Goal: Task Accomplishment & Management: Use online tool/utility

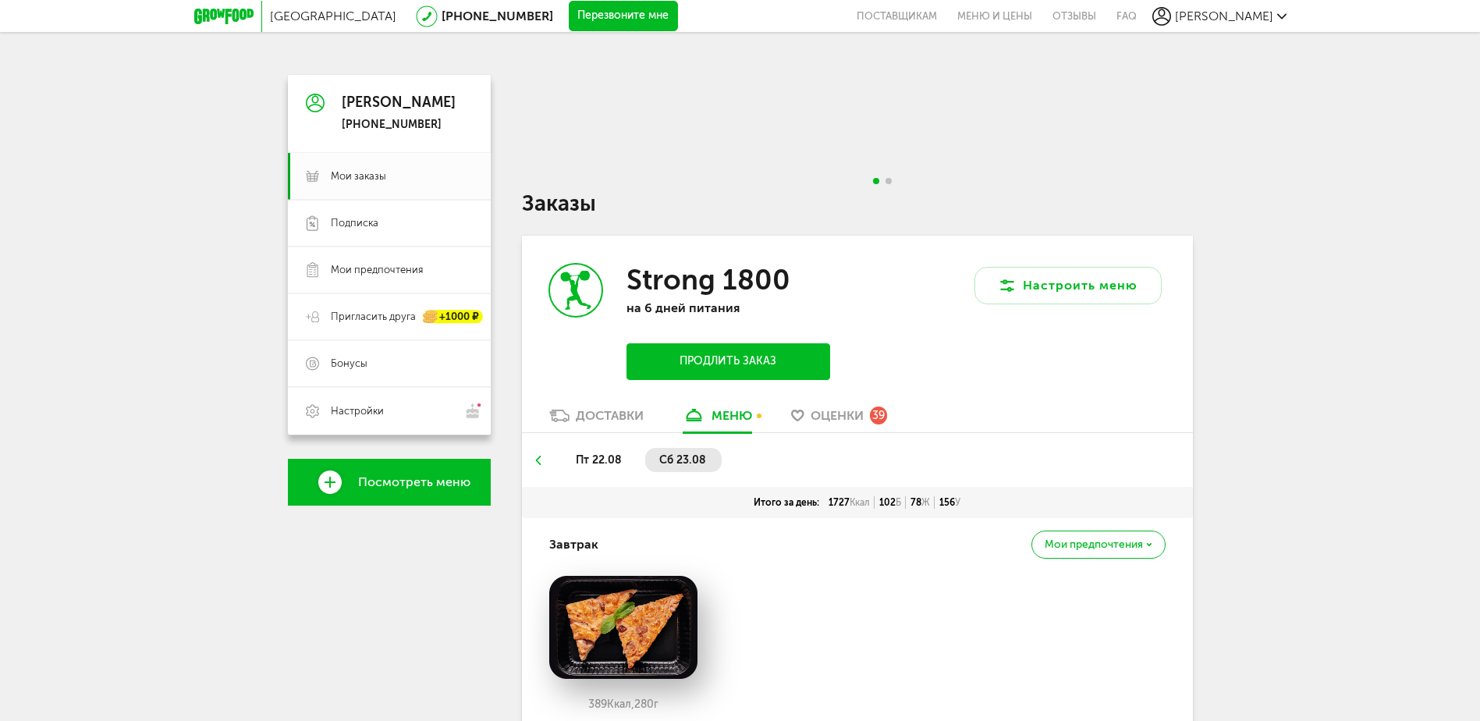
scroll to position [78, 0]
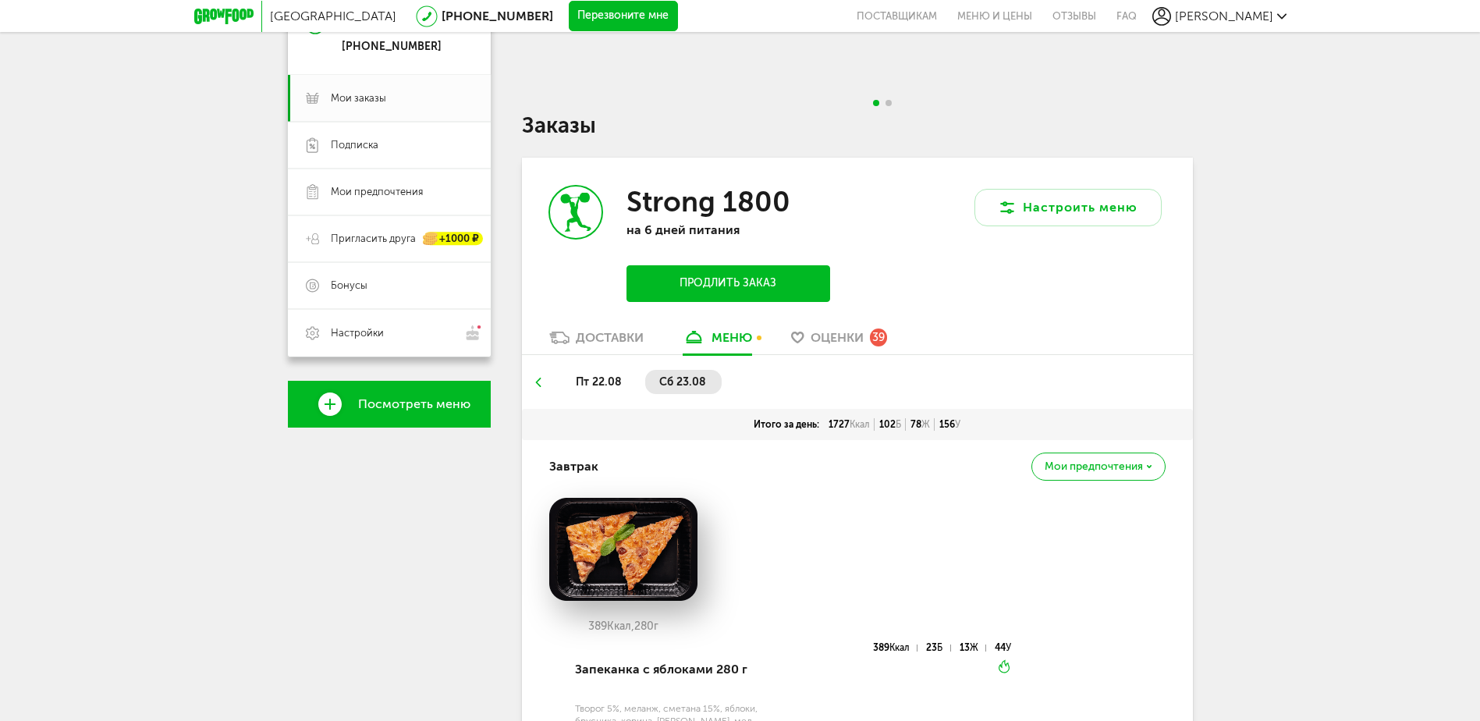
click at [612, 335] on div "Доставки" at bounding box center [610, 337] width 68 height 15
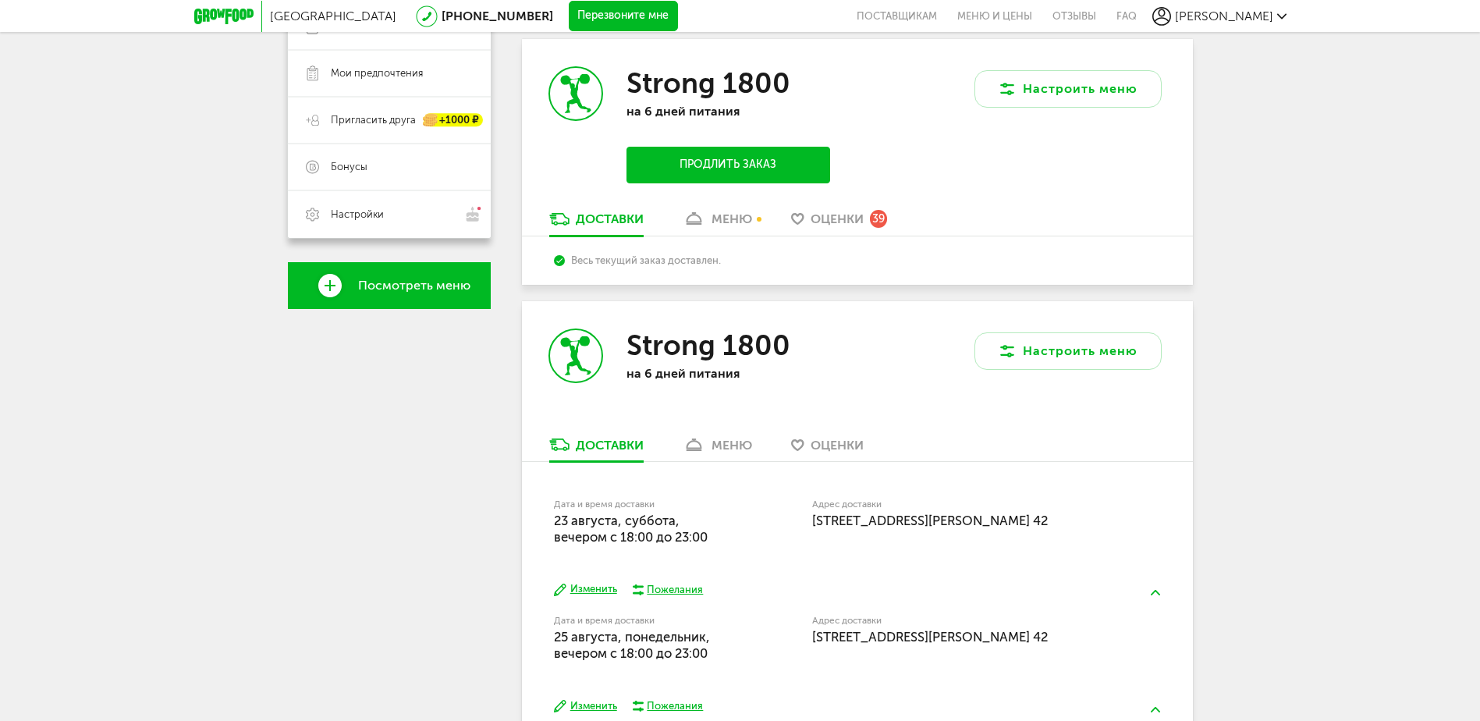
scroll to position [234, 0]
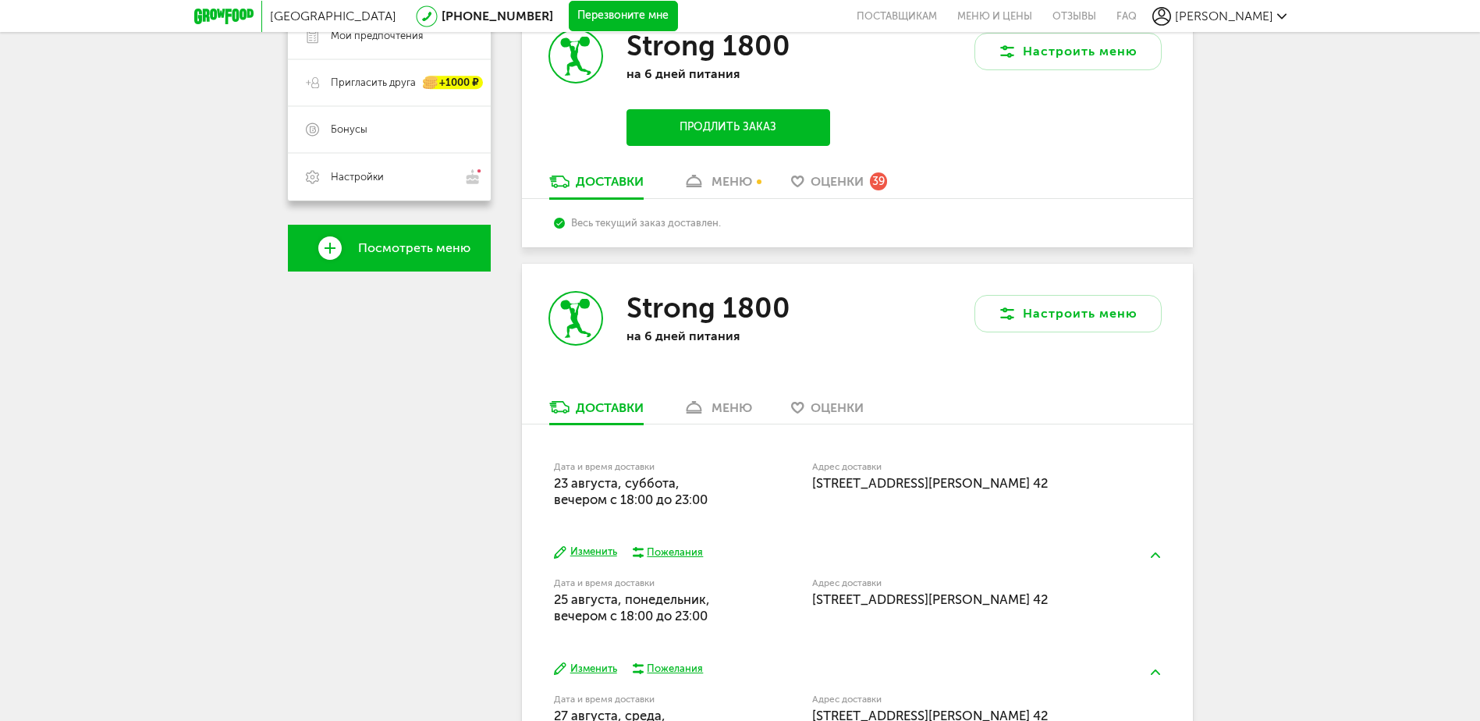
click at [737, 400] on div "меню" at bounding box center [732, 407] width 41 height 15
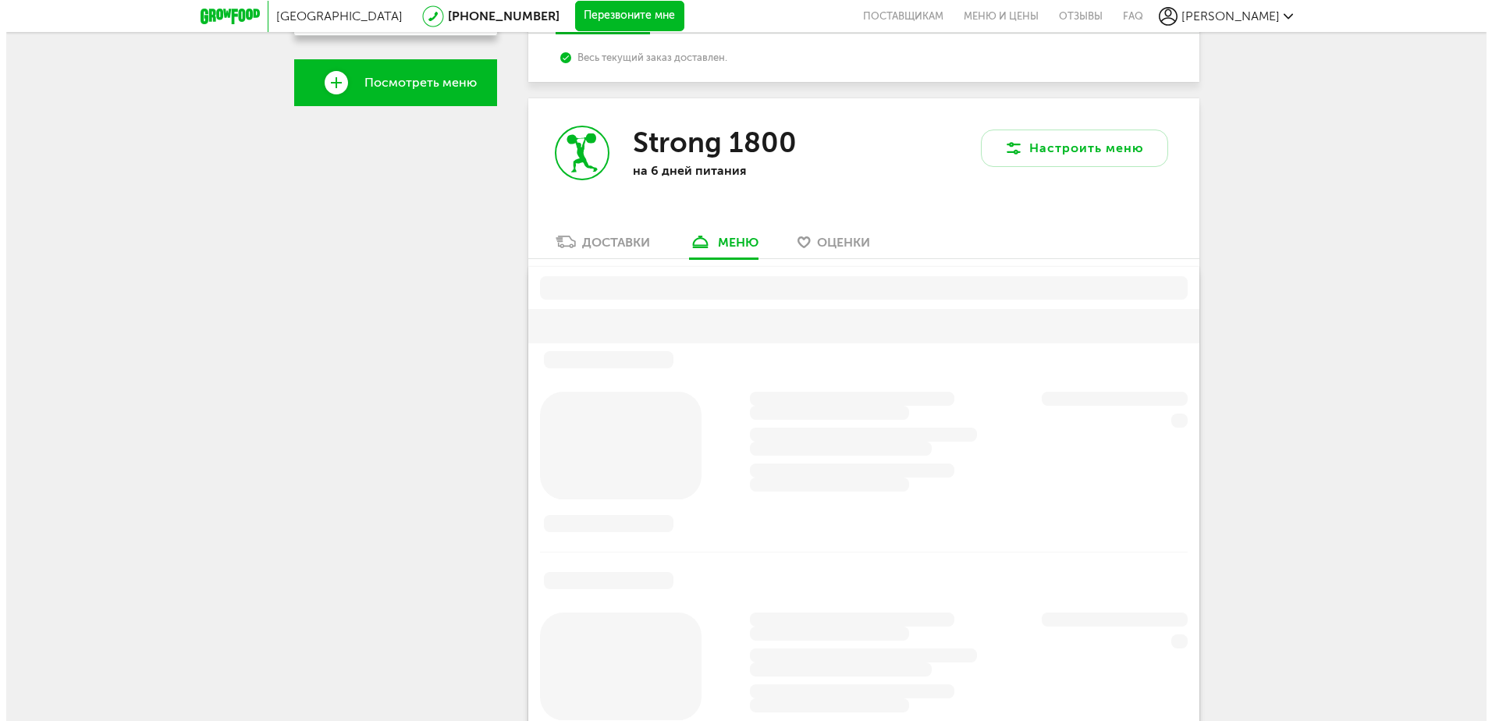
scroll to position [459, 0]
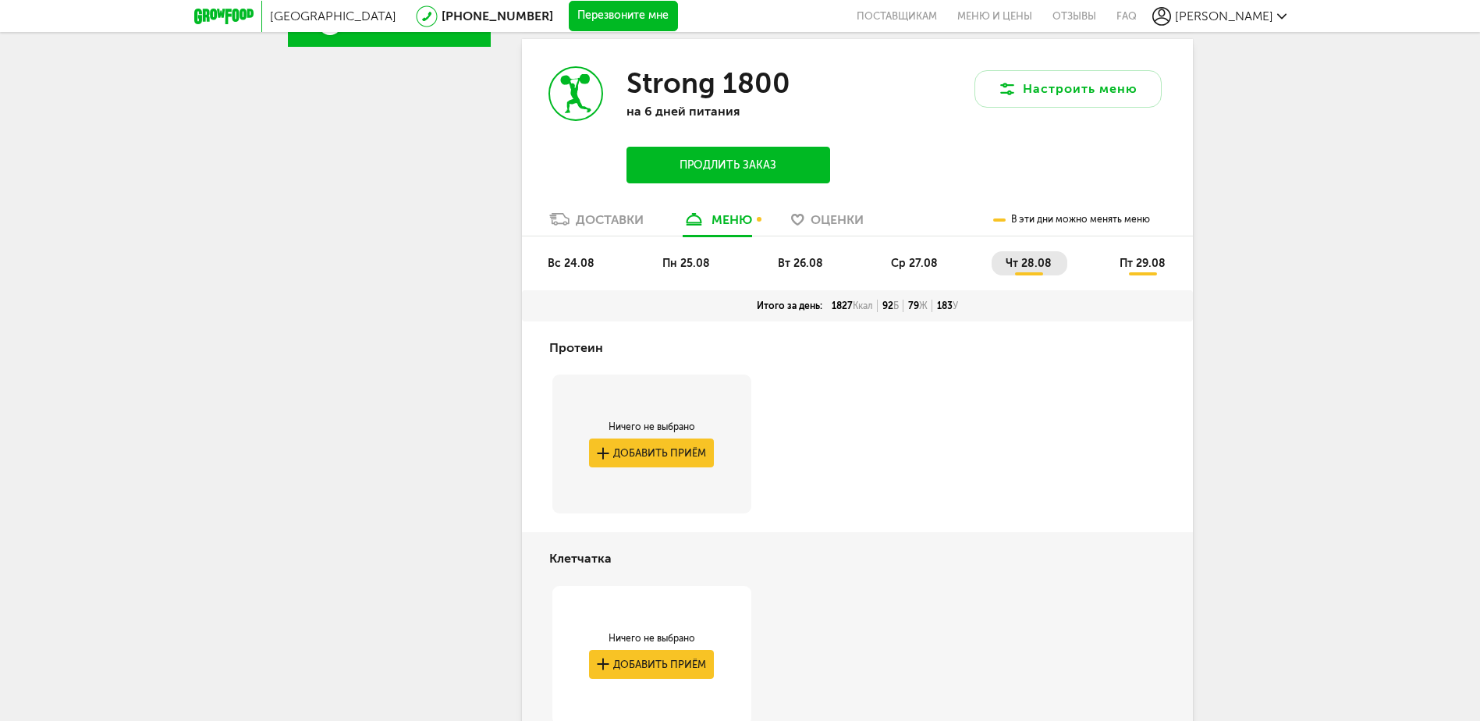
click at [562, 260] on span "вс 24.08" at bounding box center [571, 263] width 47 height 13
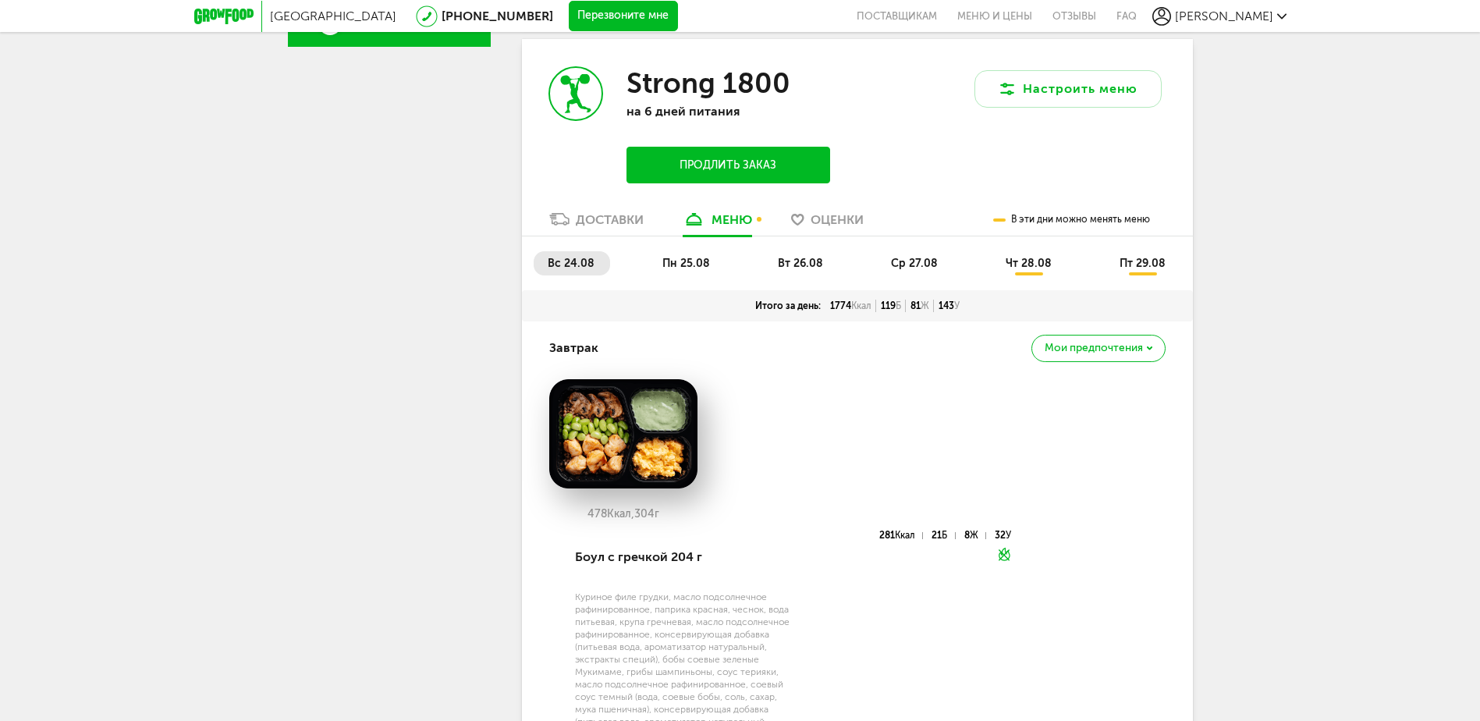
click at [704, 261] on span "пн 25.08" at bounding box center [686, 263] width 48 height 13
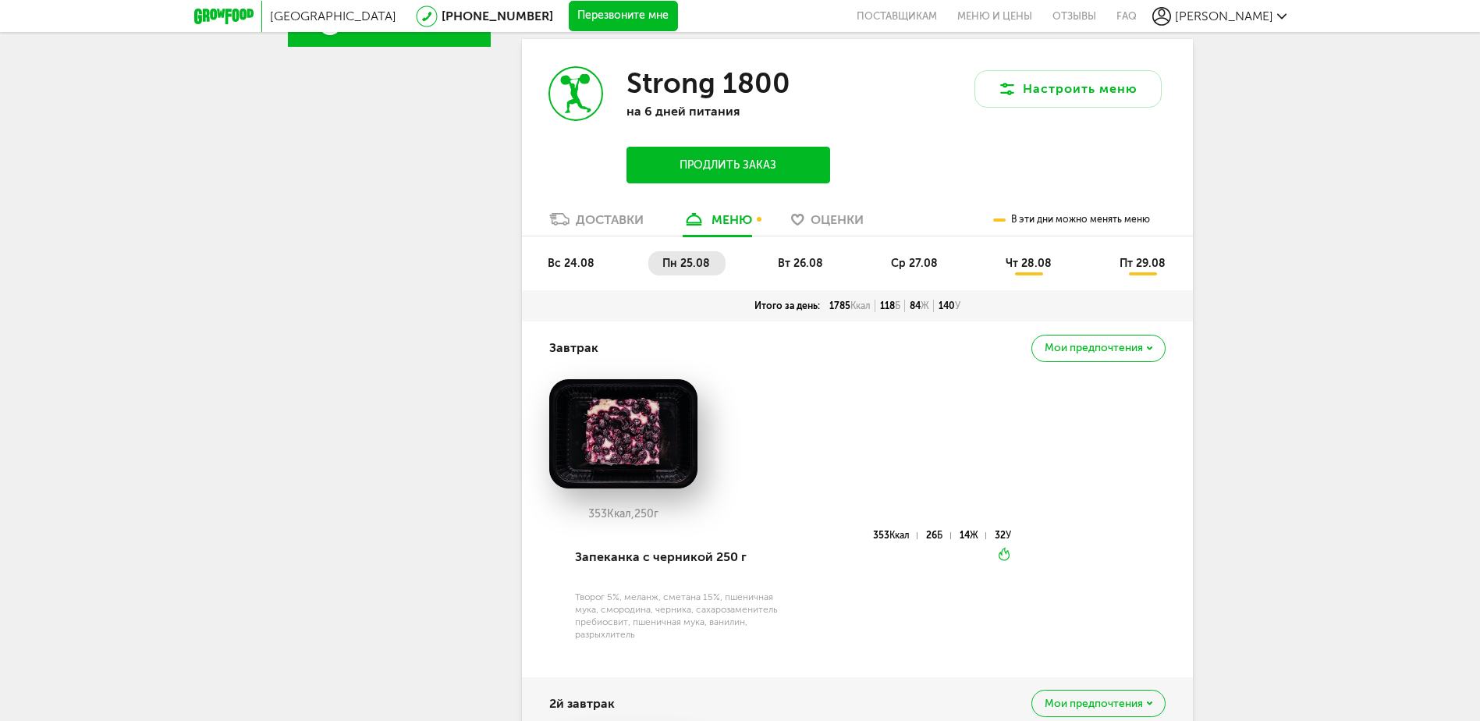
click at [807, 266] on span "вт 26.08" at bounding box center [800, 263] width 45 height 13
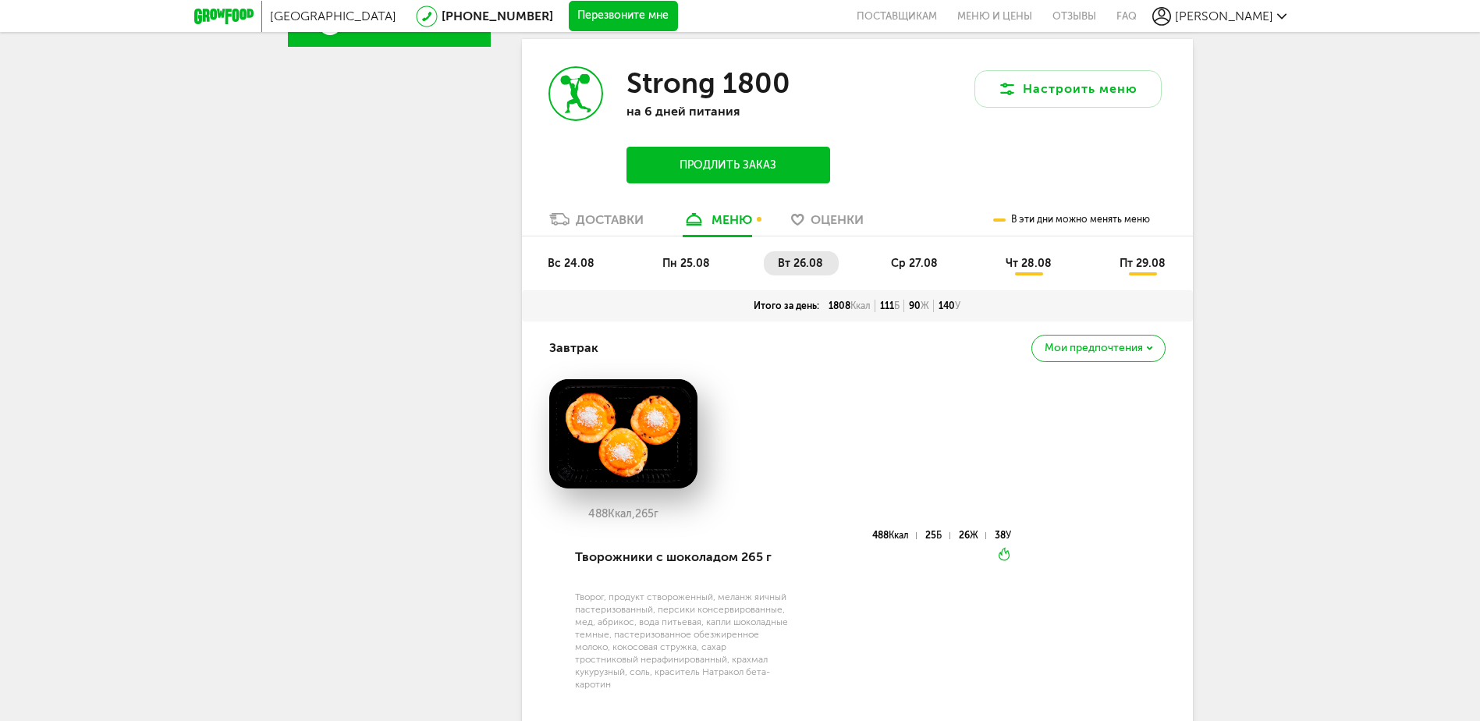
click at [930, 266] on span "ср 27.08" at bounding box center [914, 263] width 47 height 13
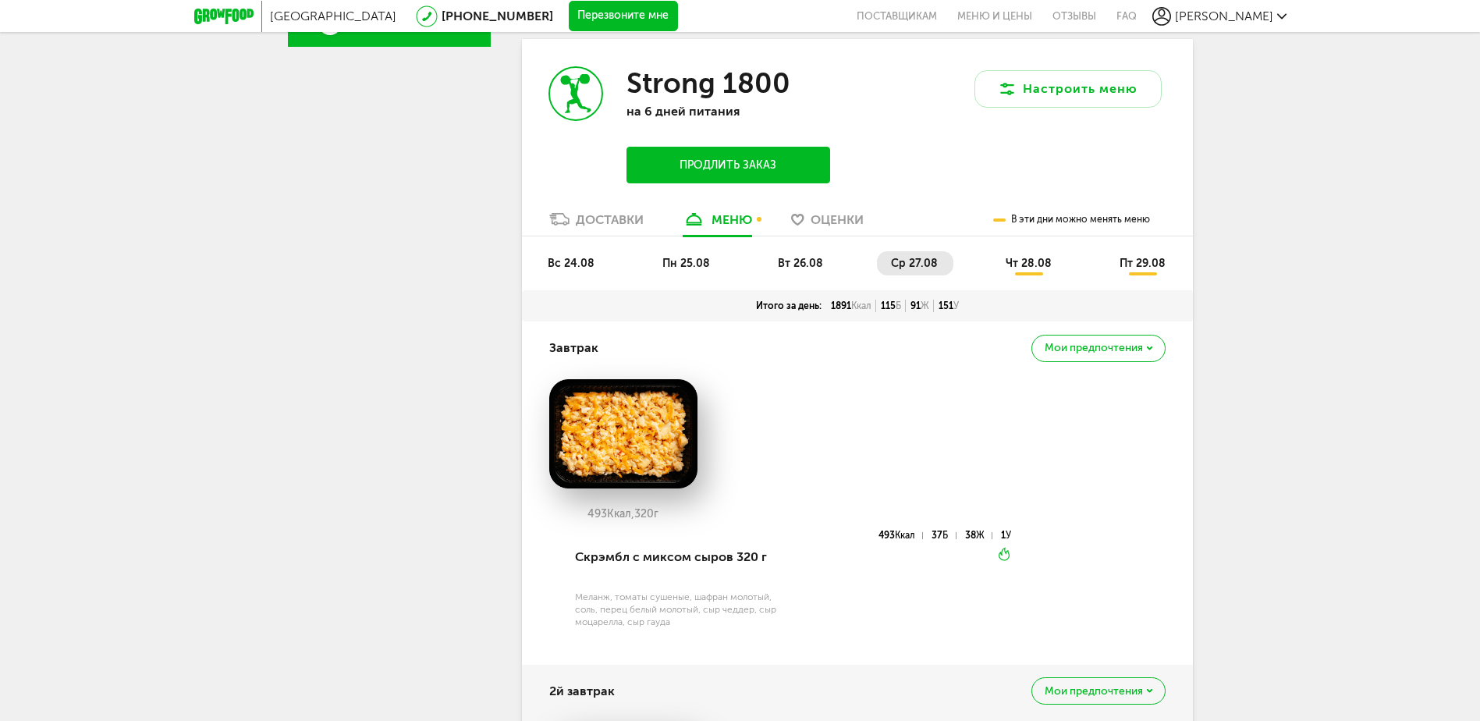
click at [1032, 263] on span "чт 28.08" at bounding box center [1029, 263] width 46 height 13
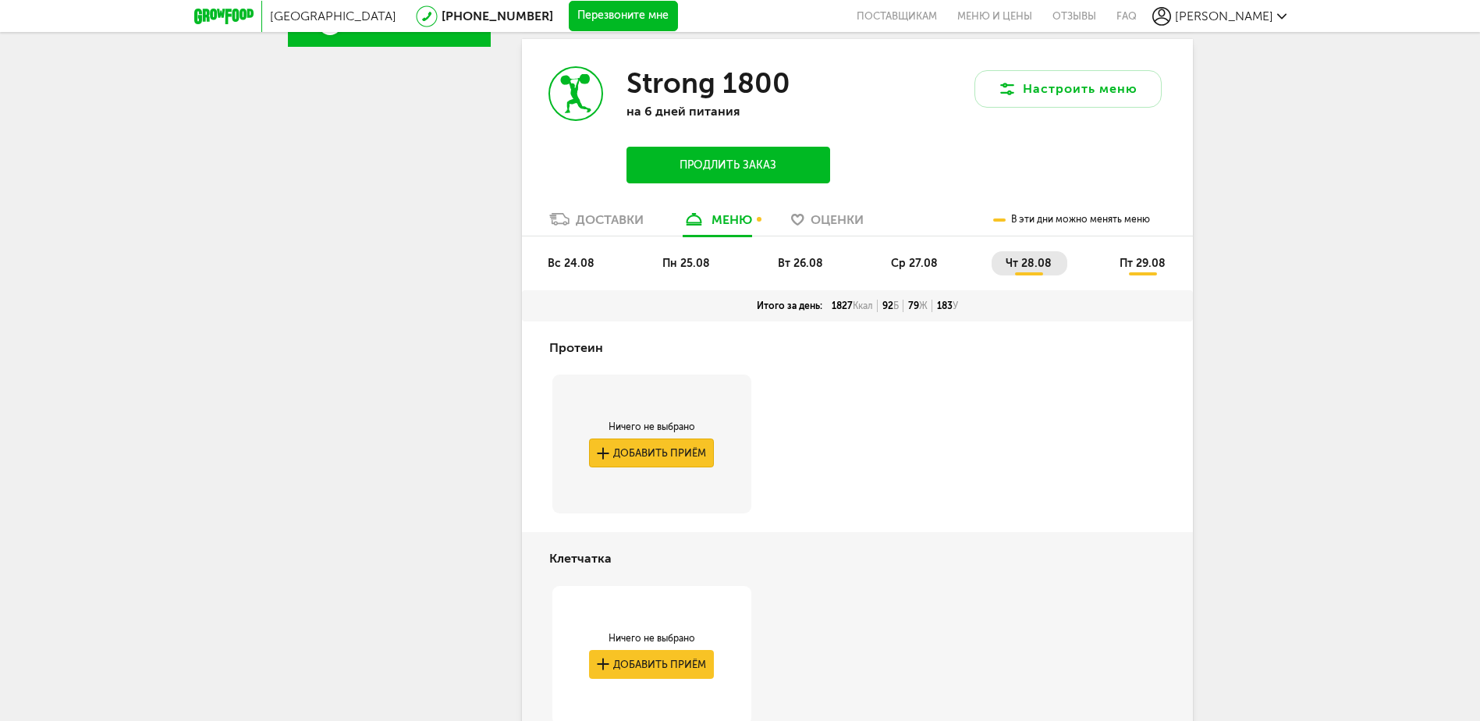
click at [682, 452] on button "Добавить приём" at bounding box center [651, 452] width 125 height 29
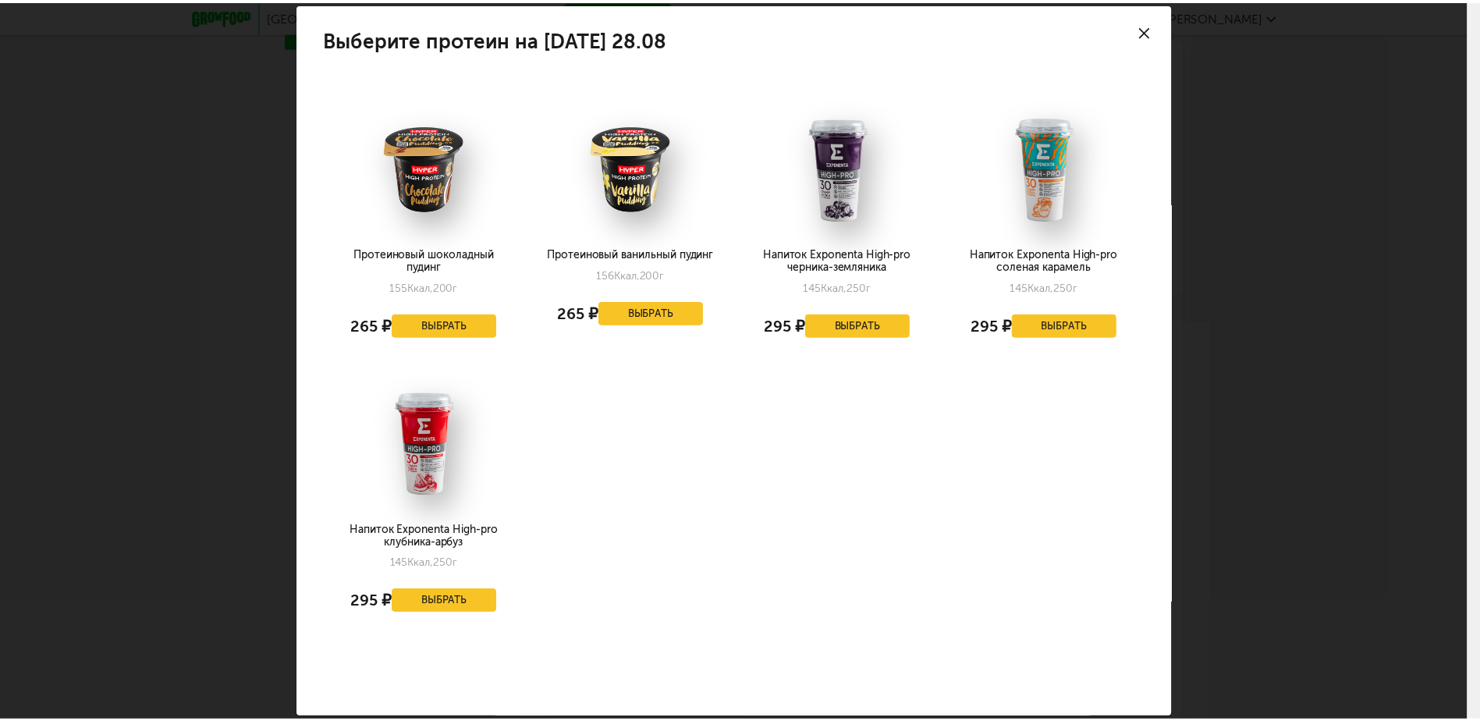
scroll to position [0, 0]
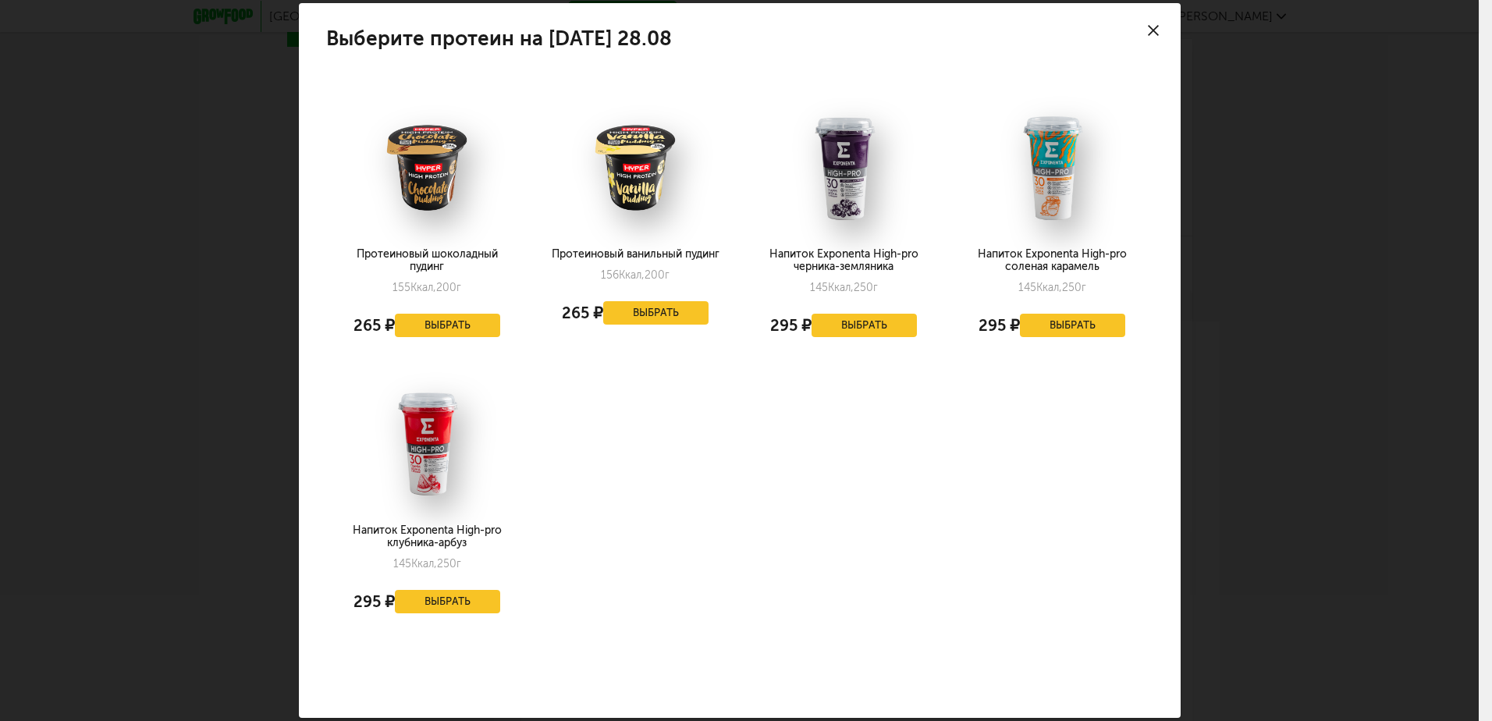
click at [1148, 27] on icon at bounding box center [1153, 30] width 11 height 11
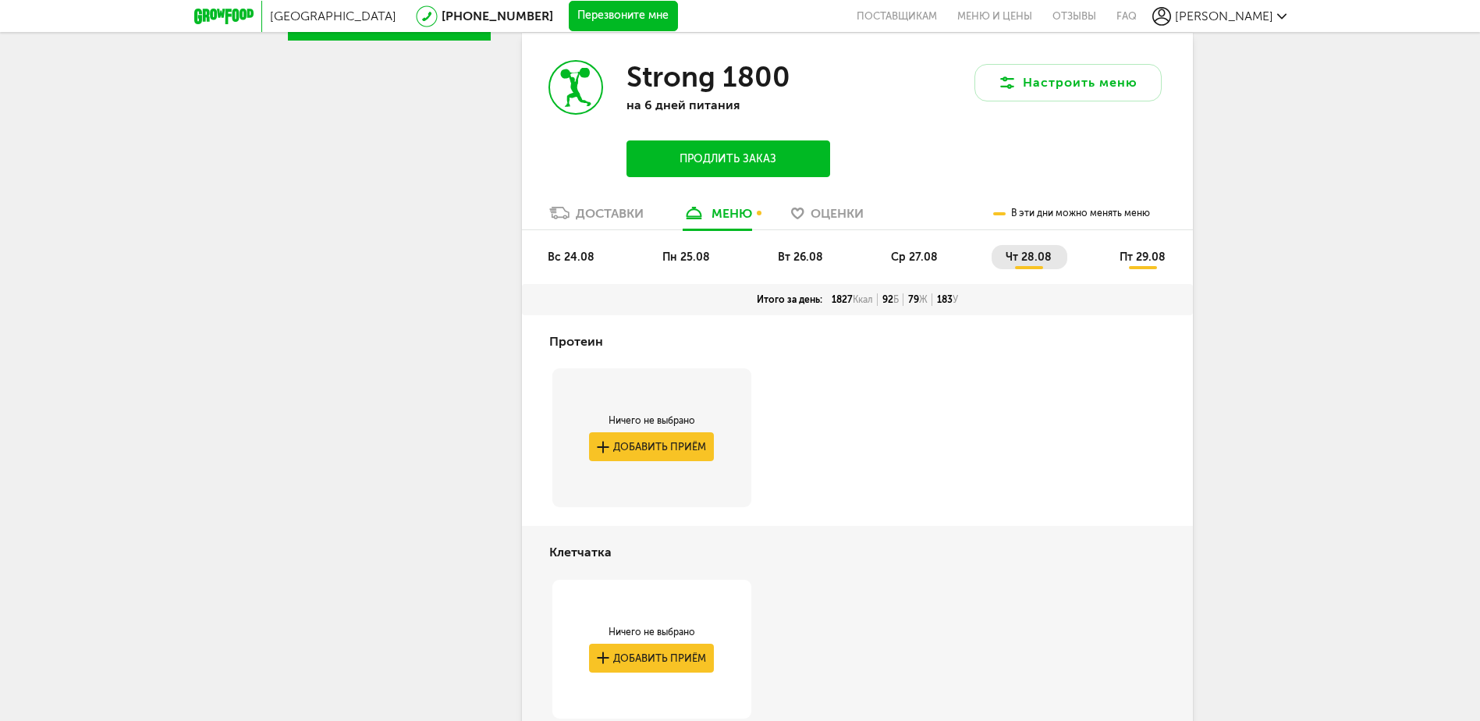
scroll to position [468, 0]
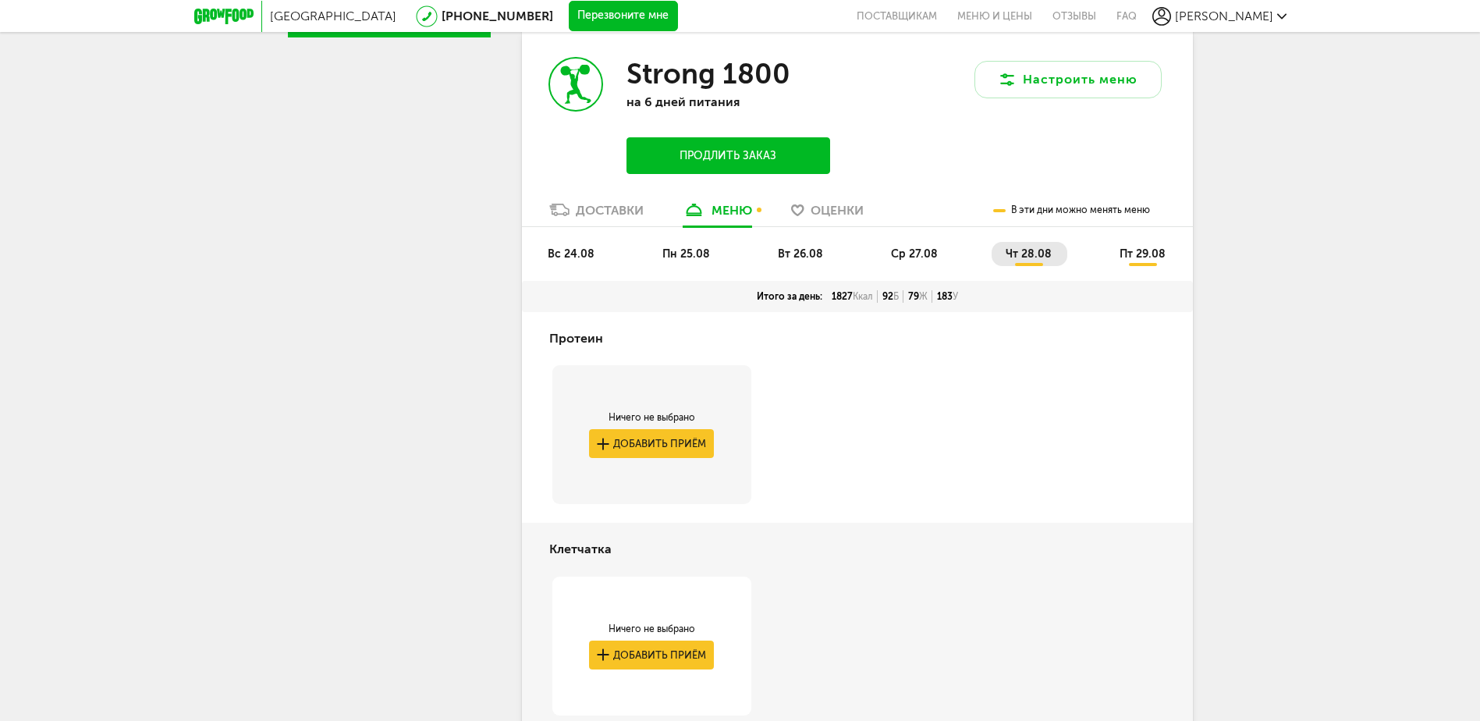
click at [567, 251] on span "вс 24.08" at bounding box center [571, 253] width 47 height 13
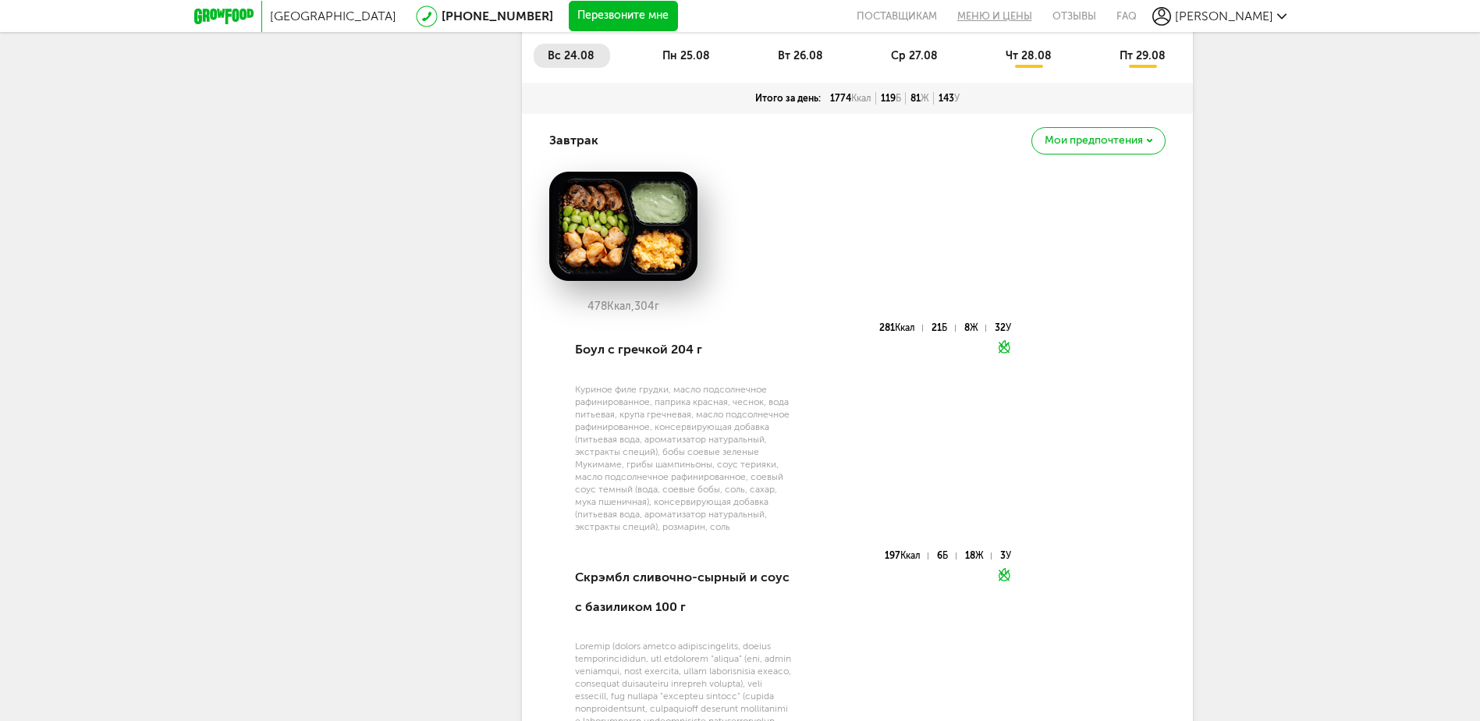
scroll to position [624, 0]
